Goal: Navigation & Orientation: Find specific page/section

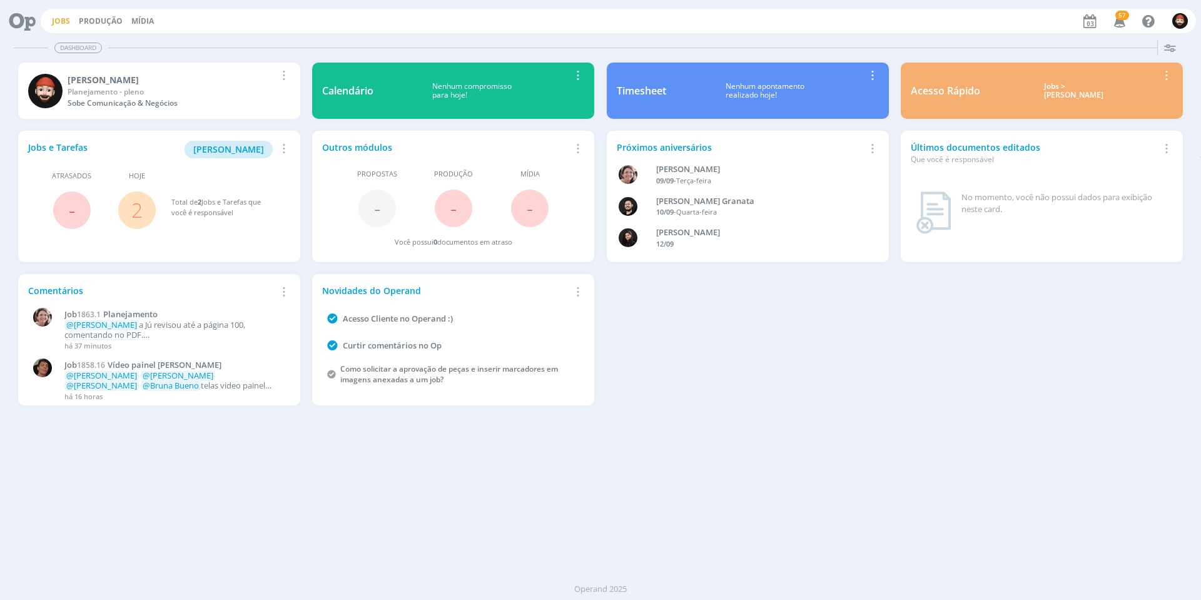
click at [59, 20] on link "Jobs" at bounding box center [61, 21] width 18 height 11
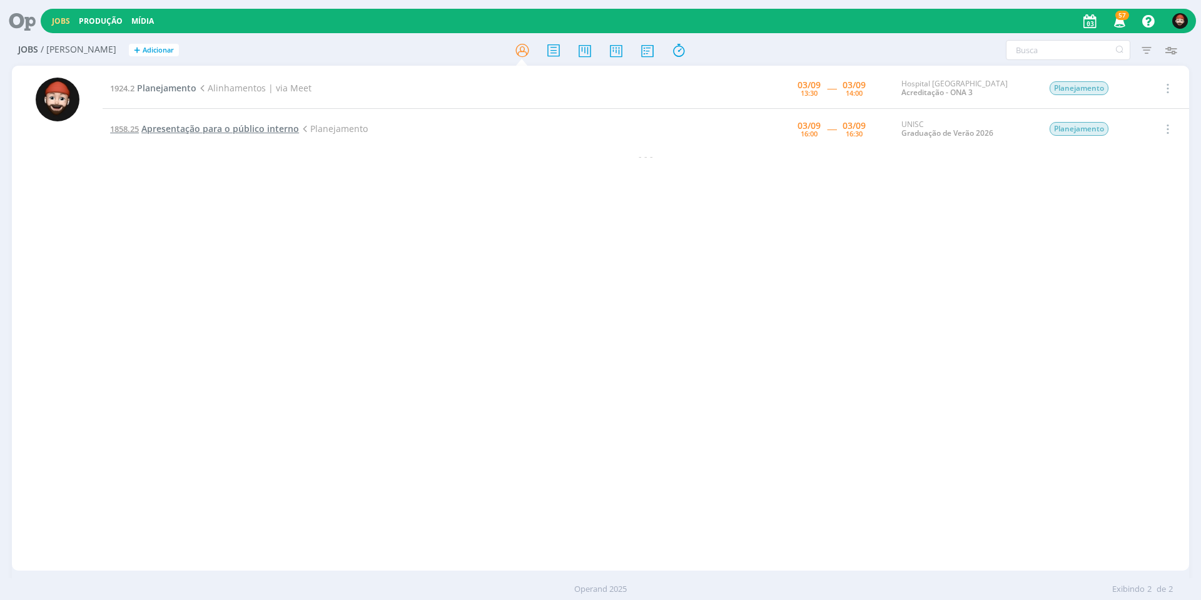
click at [177, 124] on span "Apresentação para o público interno" at bounding box center [220, 129] width 158 height 12
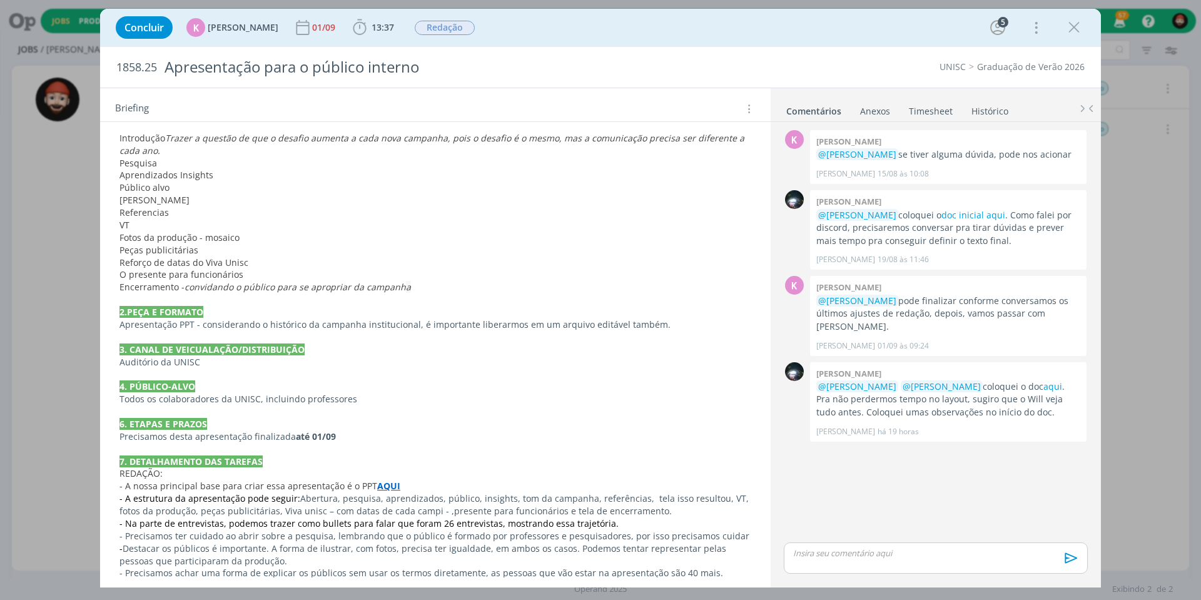
scroll to position [571, 0]
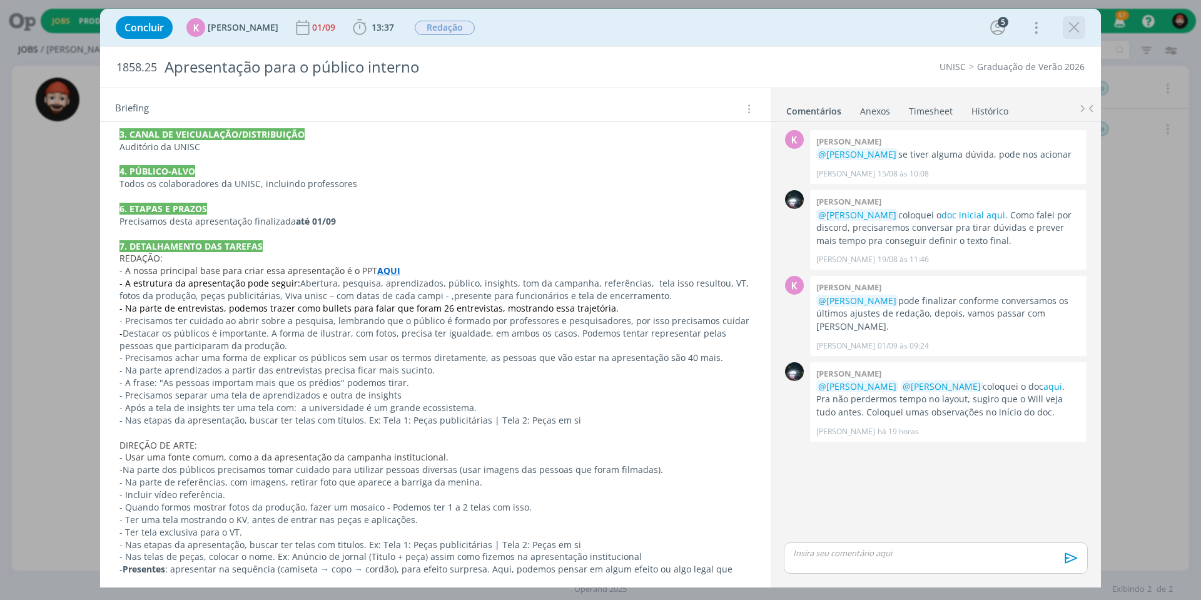
click at [1073, 21] on icon "dialog" at bounding box center [1074, 27] width 19 height 19
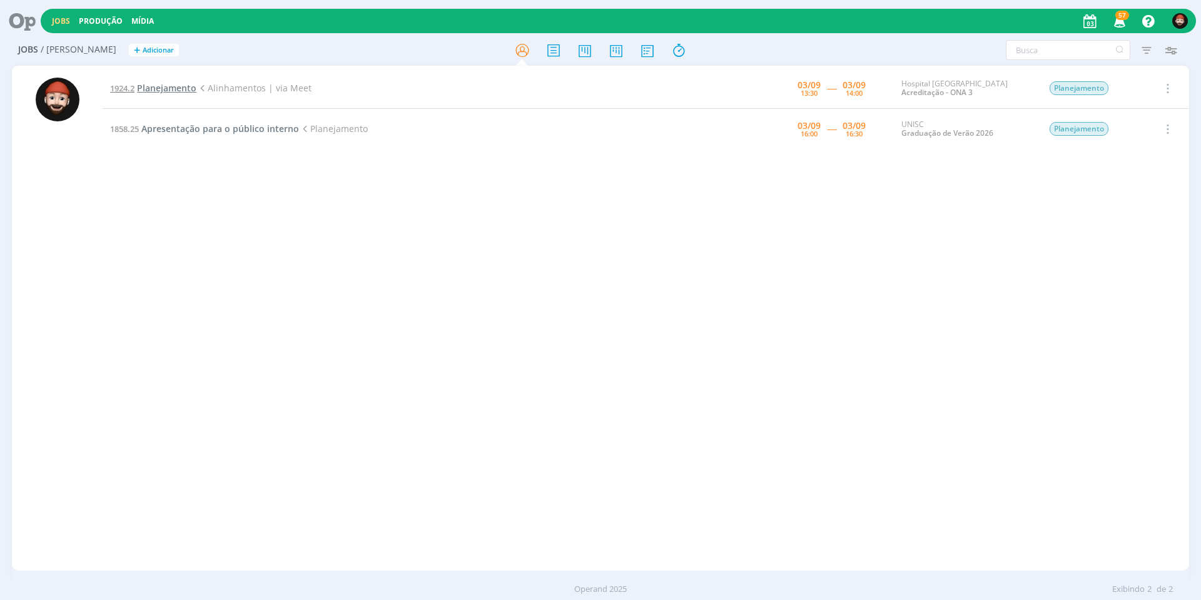
click at [172, 90] on span "Planejamento" at bounding box center [166, 88] width 59 height 12
click at [175, 87] on span "Planejamento" at bounding box center [166, 88] width 59 height 12
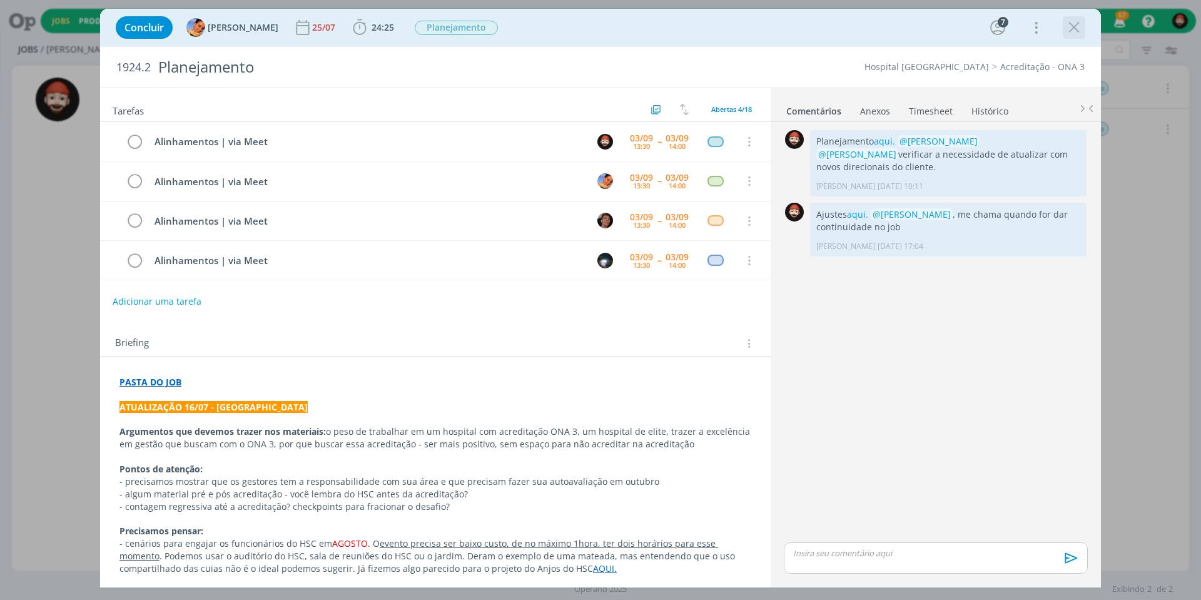
click at [1071, 21] on icon "dialog" at bounding box center [1074, 27] width 19 height 19
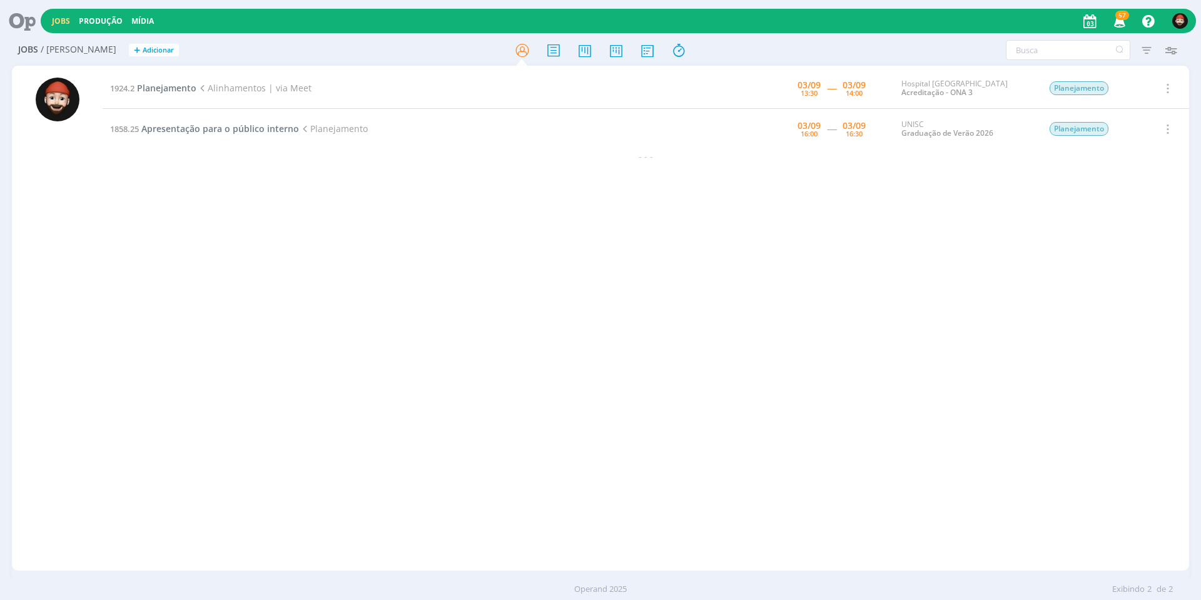
click at [268, 134] on td "1858.25 Apresentação para o público interno Planejamento" at bounding box center [398, 129] width 591 height 41
click at [270, 128] on span "Apresentação para o público interno" at bounding box center [220, 129] width 158 height 12
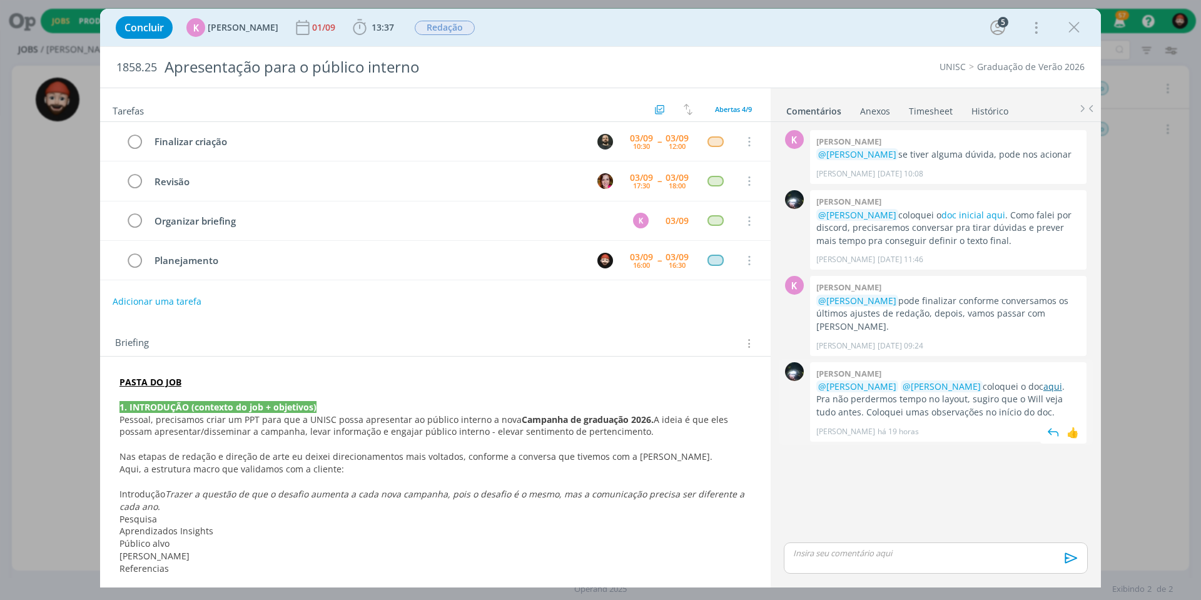
click at [1043, 380] on link "aqui" at bounding box center [1052, 386] width 19 height 12
